Goal: Browse casually

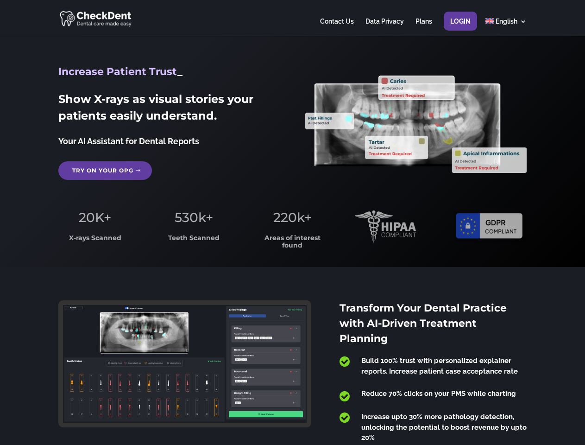
click at [293, 223] on span "220k+" at bounding box center [292, 218] width 38 height 16
click at [293, 18] on div at bounding box center [292, 18] width 468 height 36
click at [293, 223] on span "220k+" at bounding box center [292, 218] width 38 height 16
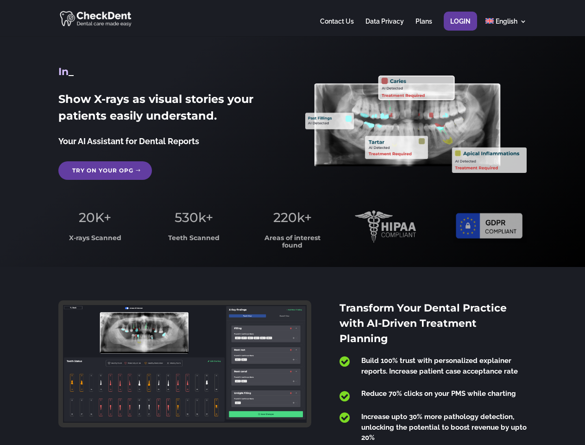
click at [293, 18] on div at bounding box center [292, 18] width 468 height 36
